Goal: Task Accomplishment & Management: Use online tool/utility

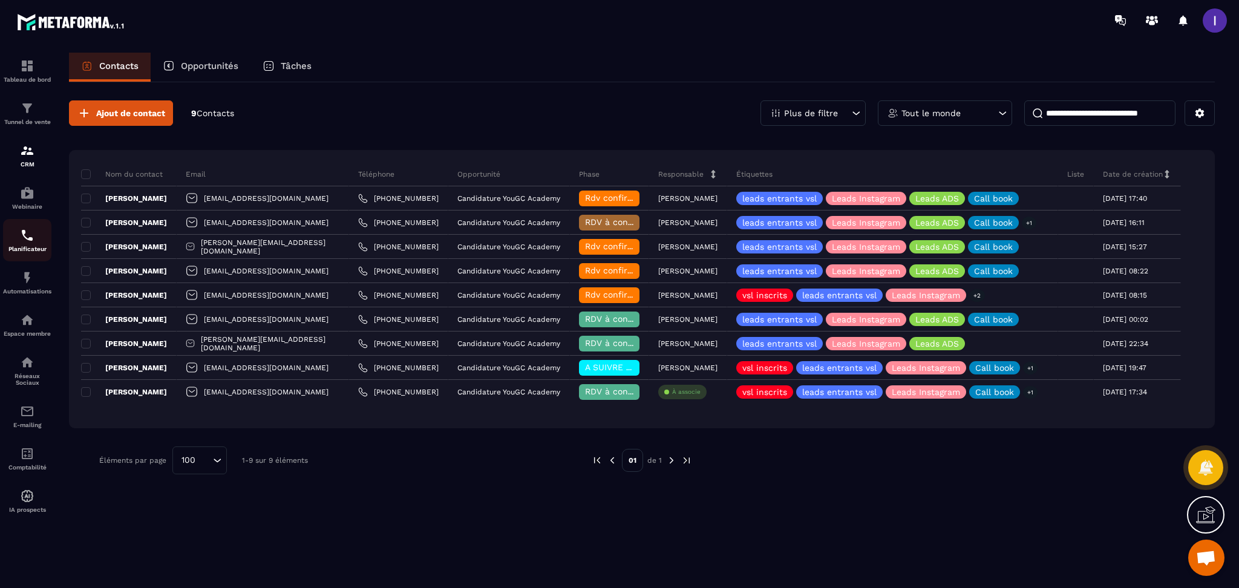
click at [33, 242] on img at bounding box center [27, 235] width 15 height 15
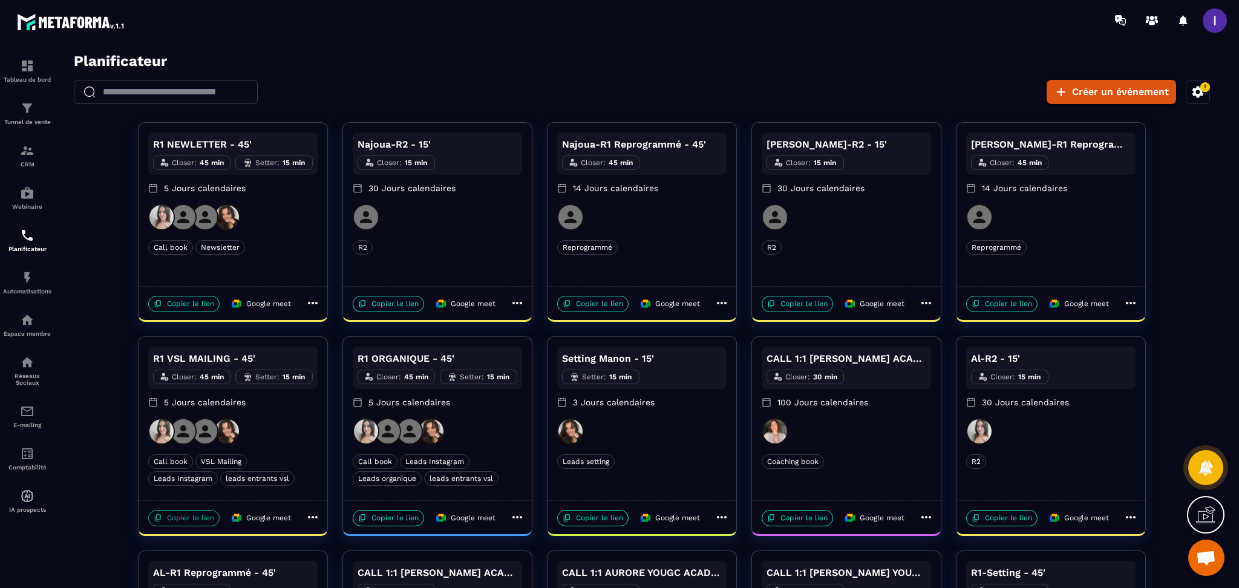
click at [195, 523] on p "Copier le lien" at bounding box center [183, 518] width 71 height 16
click at [21, 287] on div "Automatisations" at bounding box center [27, 282] width 48 height 24
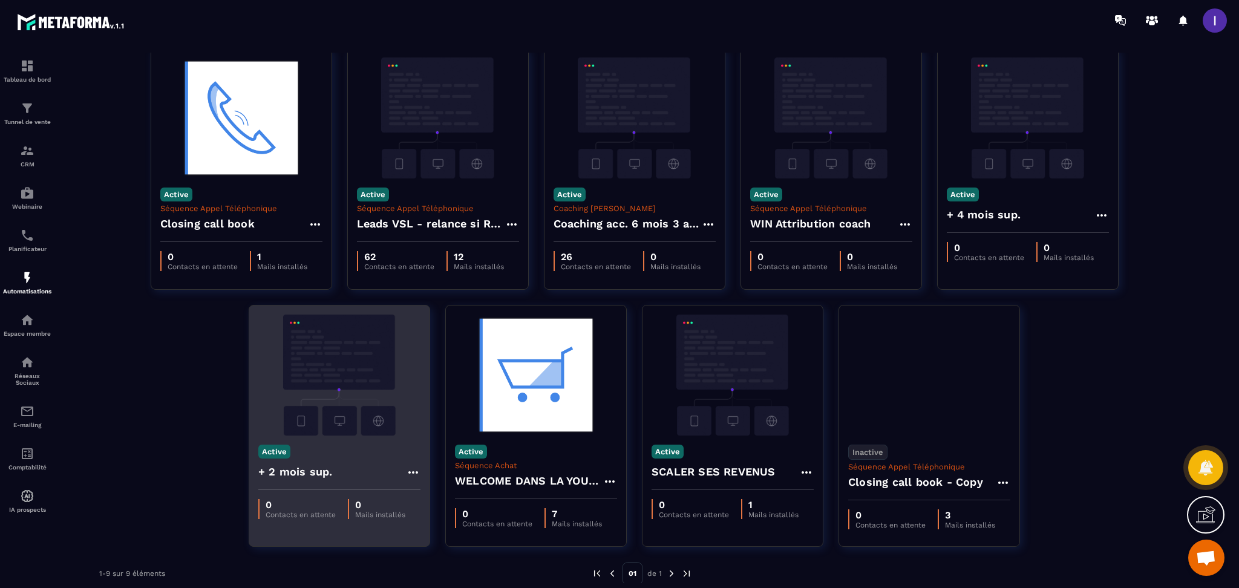
scroll to position [62, 0]
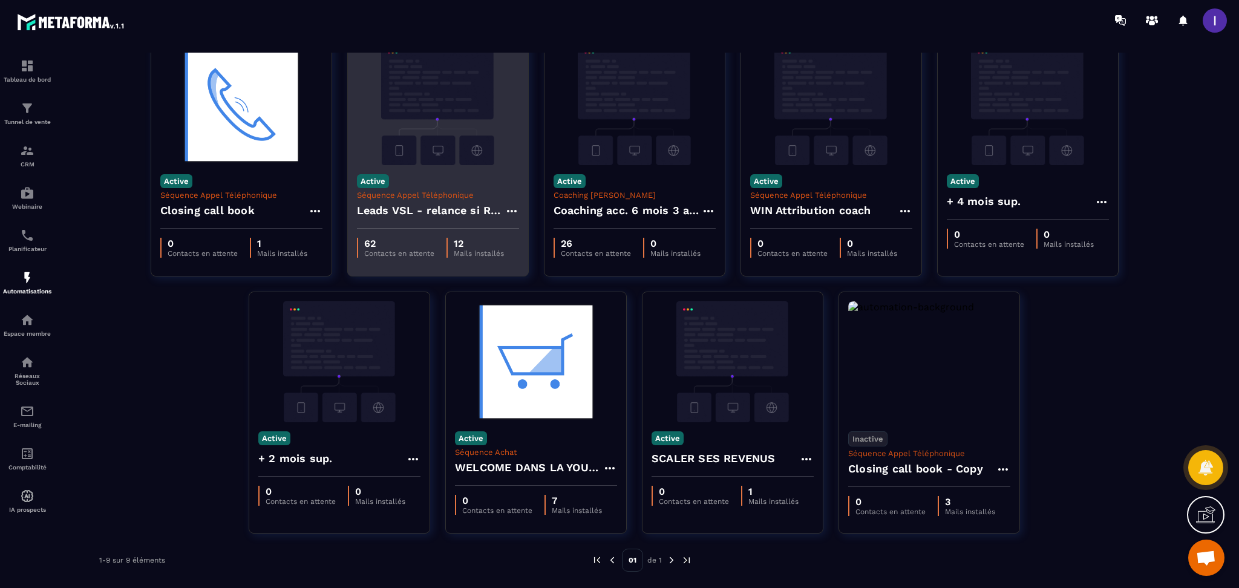
click at [445, 202] on h4 "Leads VSL - relance si RDV non pris" at bounding box center [431, 210] width 148 height 17
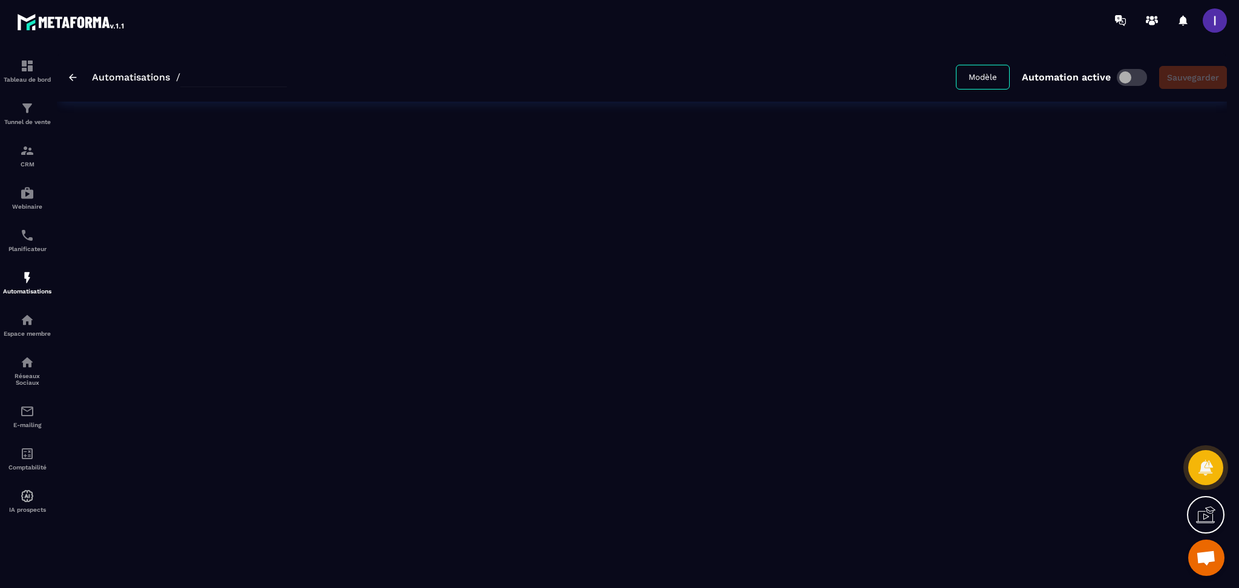
type input "**********"
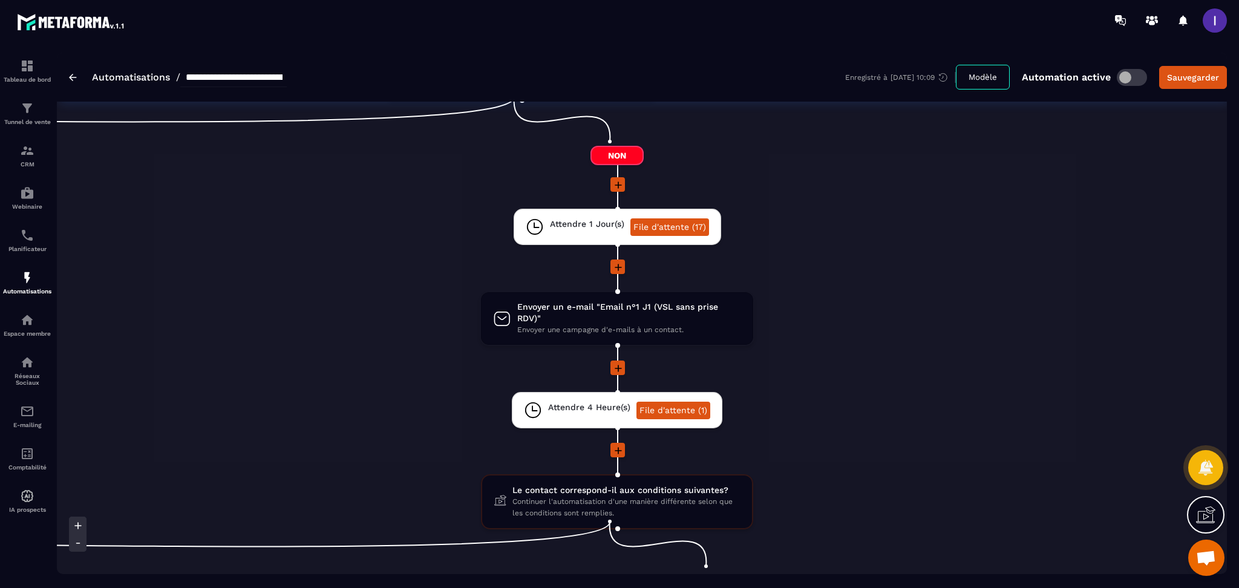
scroll to position [484, 0]
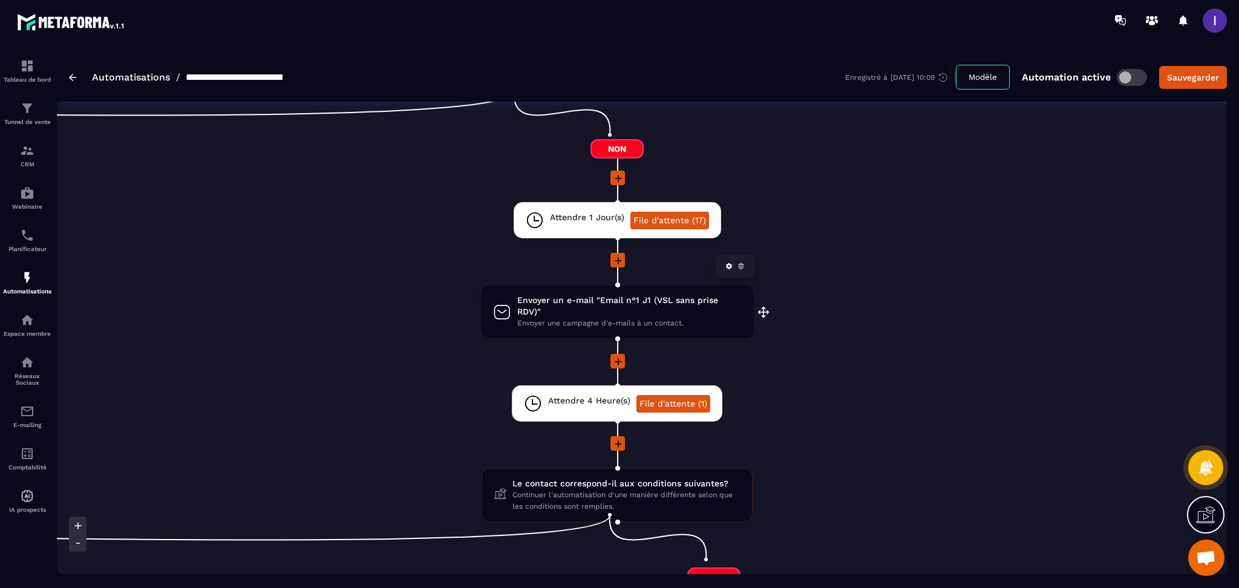
click at [595, 302] on span "Envoyer un e-mail "Email n°1 J1 (VSL sans prise RDV)"" at bounding box center [629, 306] width 224 height 23
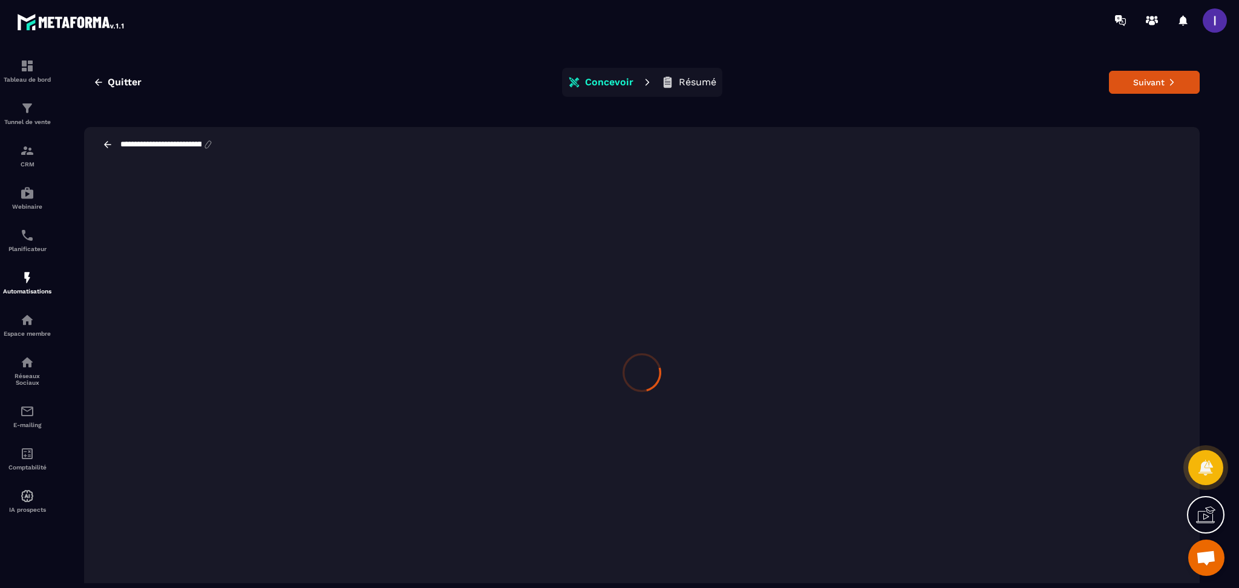
scroll to position [27, 0]
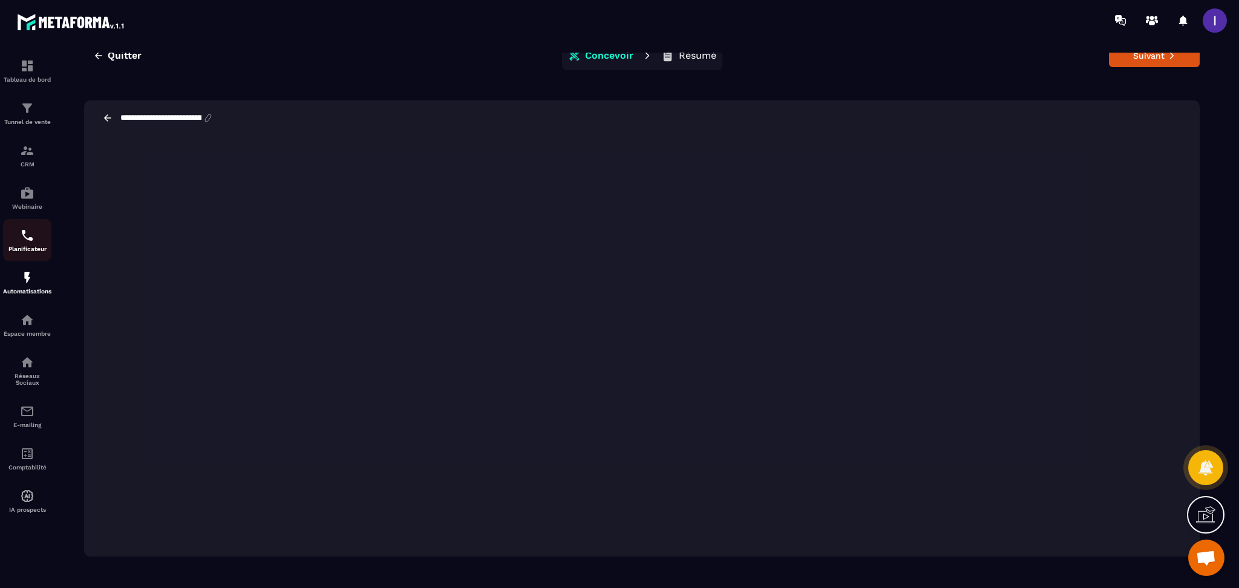
click at [25, 243] on img at bounding box center [27, 235] width 15 height 15
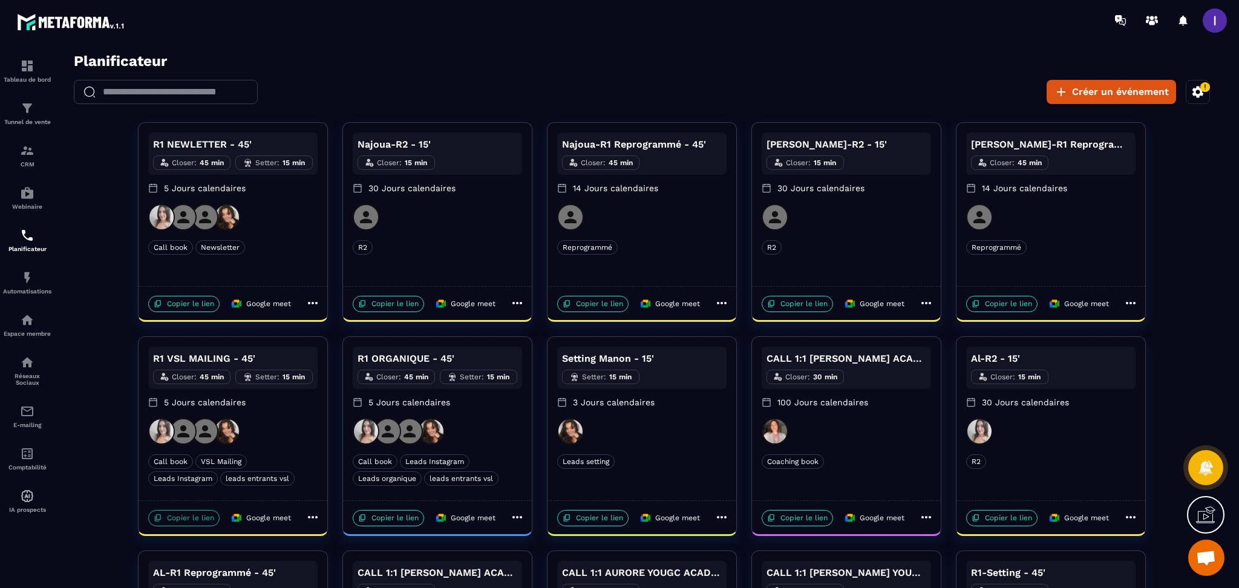
click at [198, 521] on p "Copier le lien" at bounding box center [183, 518] width 71 height 16
click at [31, 407] on link "E-mailing" at bounding box center [27, 416] width 48 height 42
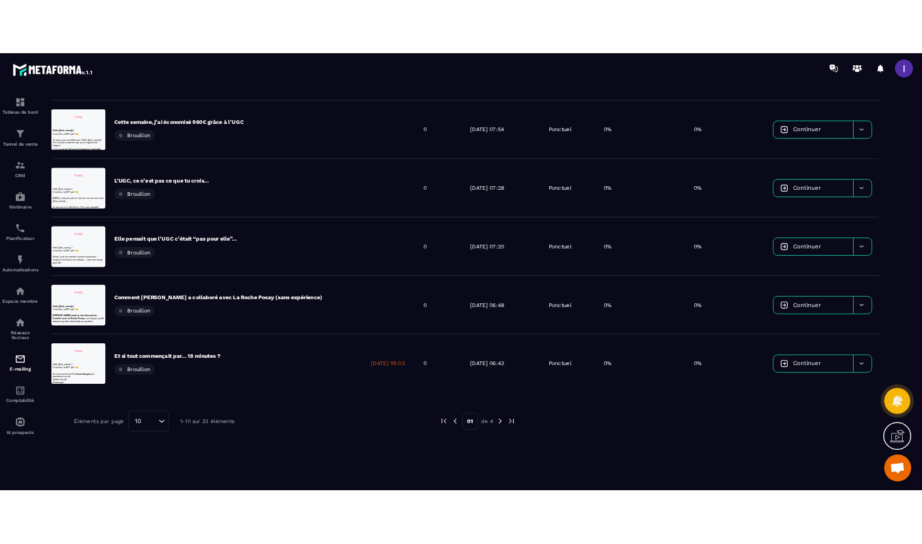
scroll to position [462, 0]
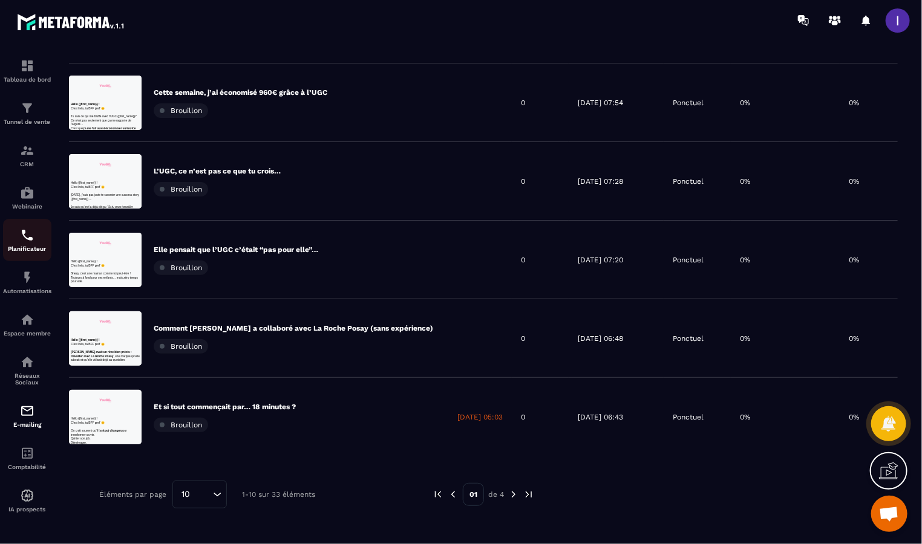
click at [19, 252] on p "Planificateur" at bounding box center [27, 249] width 48 height 7
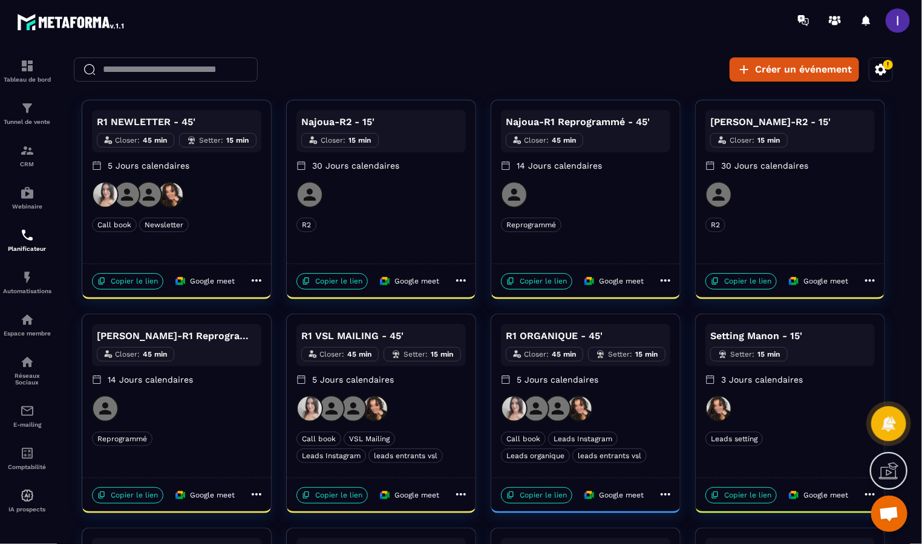
scroll to position [80, 0]
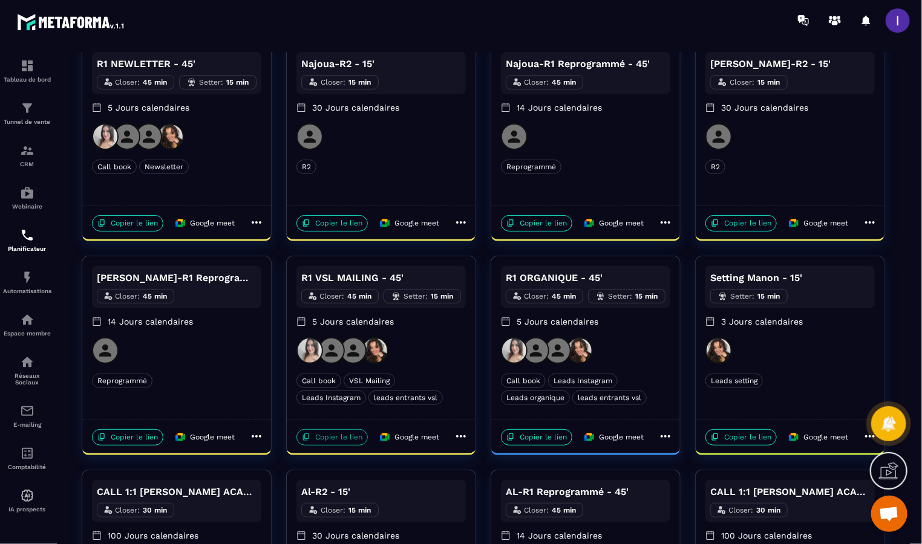
click at [347, 440] on p "Copier le lien" at bounding box center [331, 437] width 71 height 16
click at [339, 437] on p "Copier le lien" at bounding box center [331, 437] width 71 height 16
drag, startPoint x: 350, startPoint y: 432, endPoint x: 319, endPoint y: 426, distance: 31.4
click at [350, 432] on p "Copier le lien" at bounding box center [331, 437] width 71 height 16
click at [349, 437] on p "Copier le lien" at bounding box center [331, 437] width 71 height 16
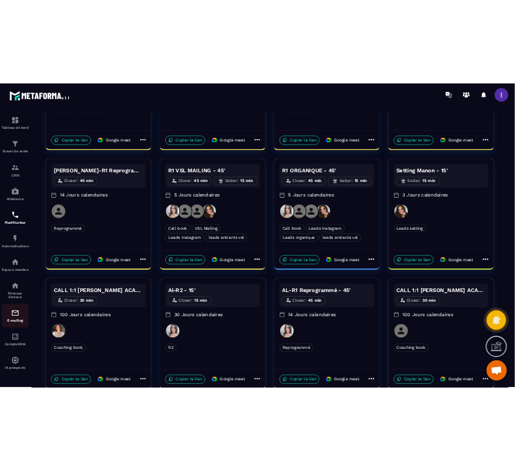
scroll to position [242, 0]
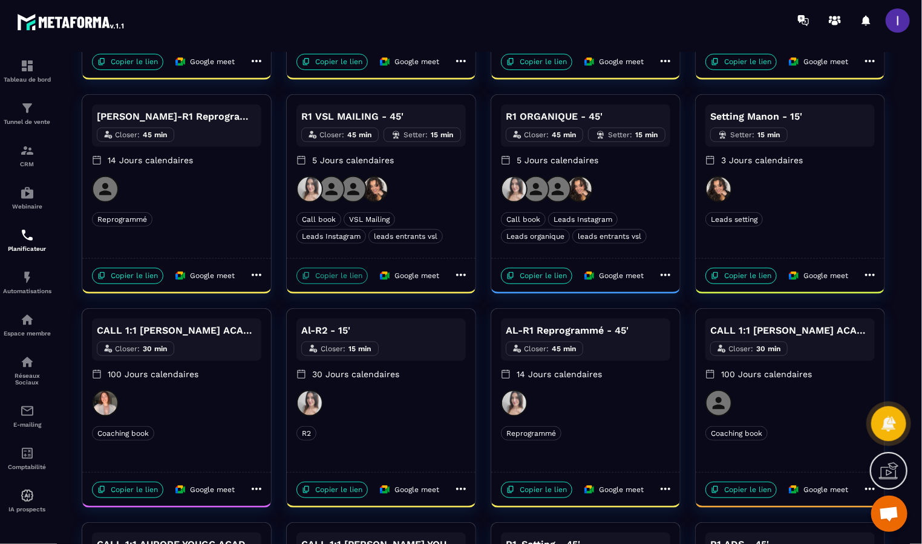
click at [328, 278] on p "Copier le lien" at bounding box center [331, 275] width 71 height 16
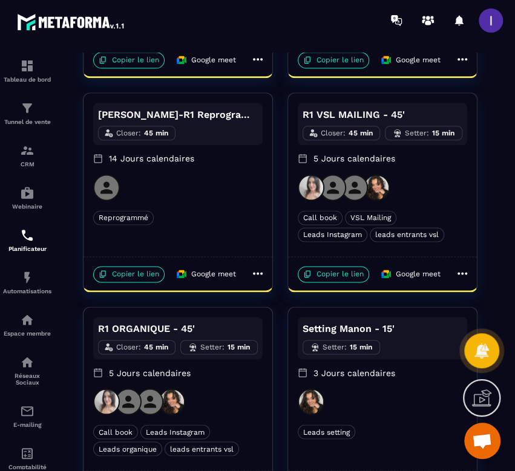
scroll to position [484, 0]
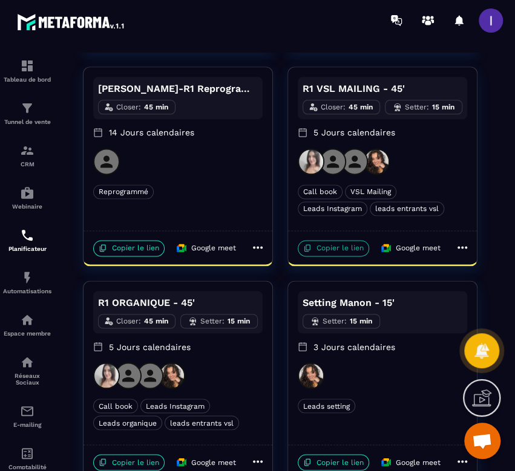
click at [324, 250] on p "Copier le lien" at bounding box center [333, 248] width 71 height 16
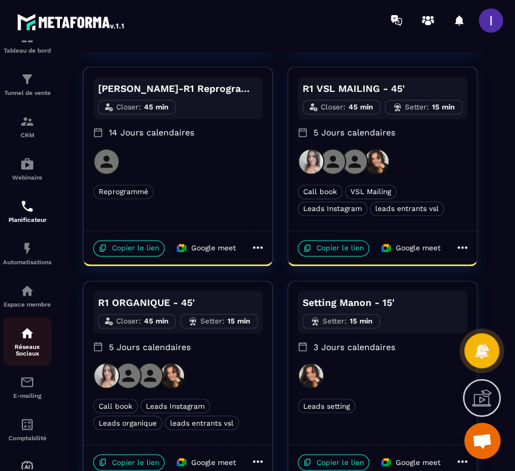
scroll to position [74, 0]
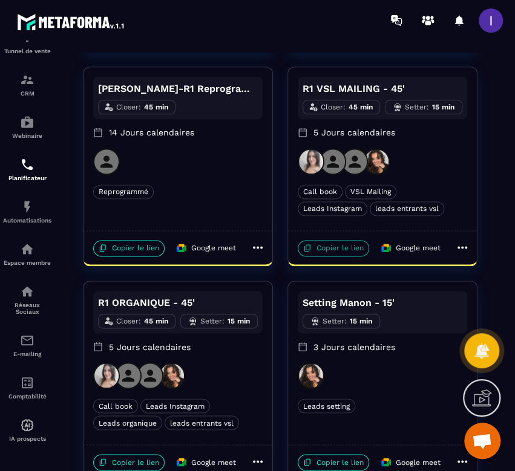
click at [336, 253] on p "Copier le lien" at bounding box center [333, 248] width 71 height 16
click at [354, 248] on p "Copier le lien" at bounding box center [333, 248] width 71 height 16
click at [327, 245] on p "Copier le lien" at bounding box center [333, 248] width 71 height 16
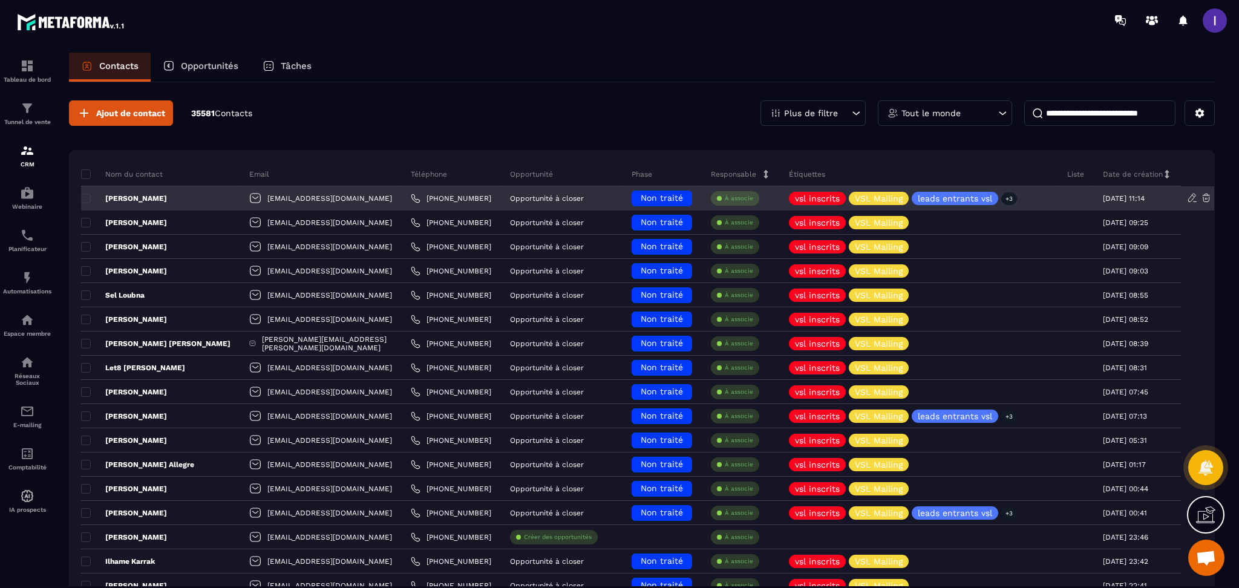
click at [160, 190] on div "[PERSON_NAME]" at bounding box center [160, 198] width 159 height 24
